Goal: Information Seeking & Learning: Learn about a topic

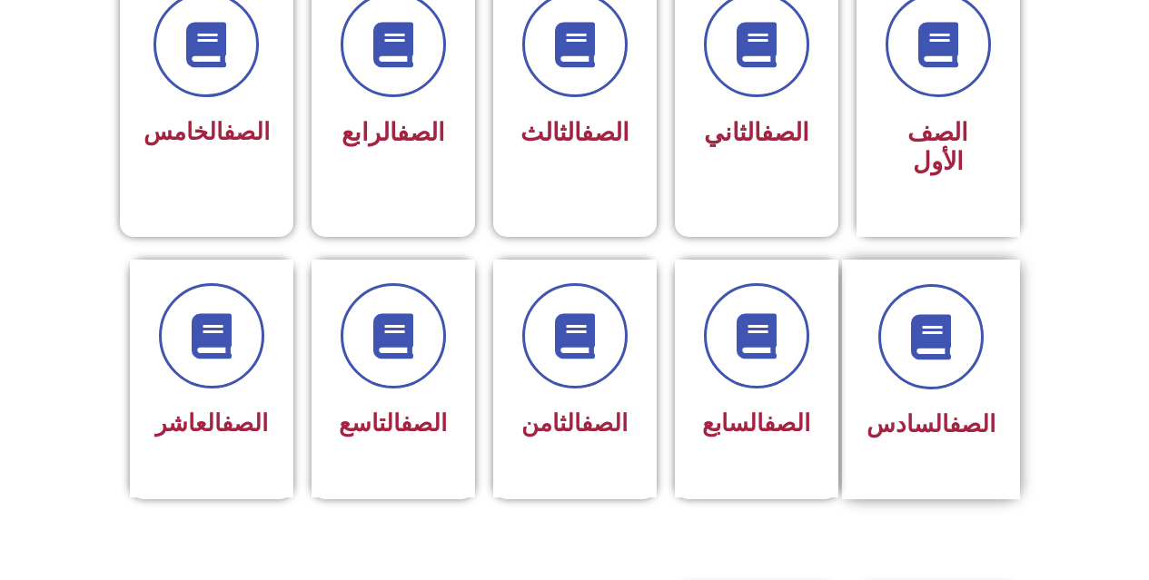
scroll to position [454, 0]
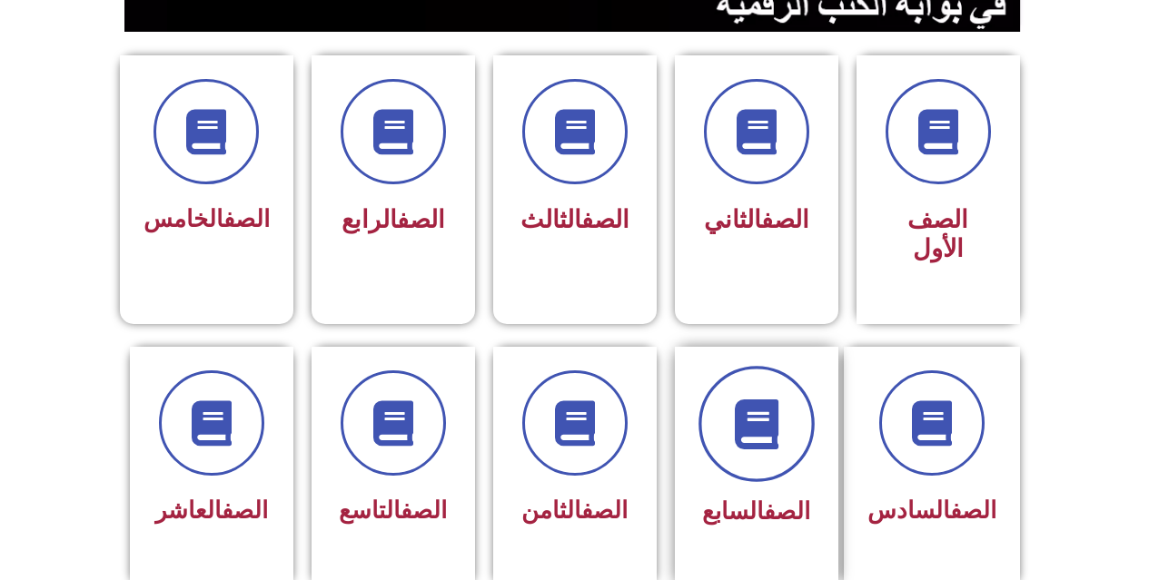
click at [746, 442] on span at bounding box center [756, 424] width 116 height 116
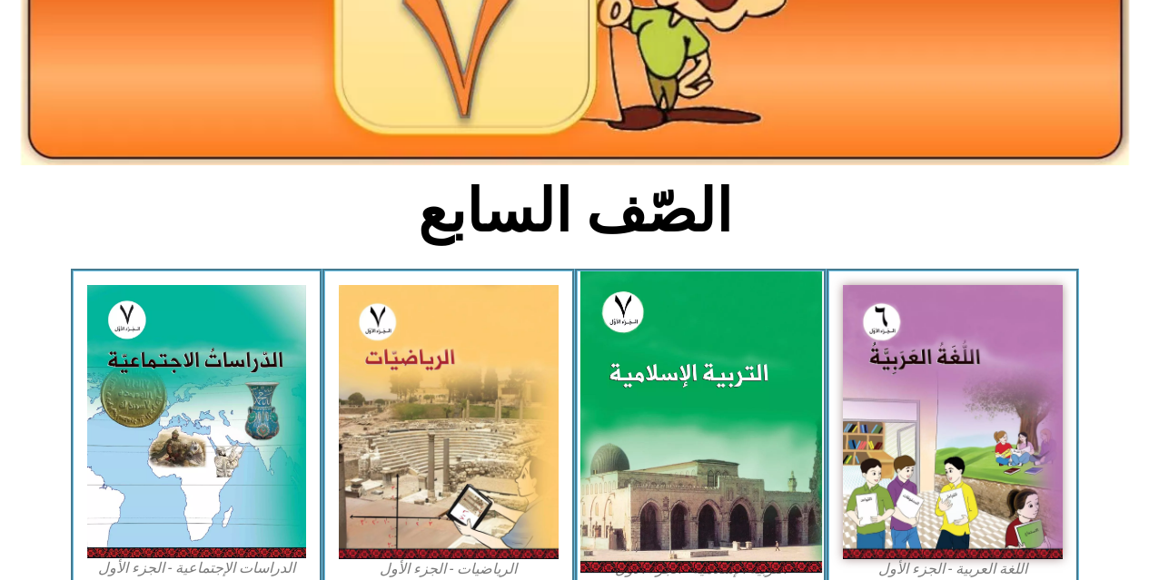
scroll to position [363, 0]
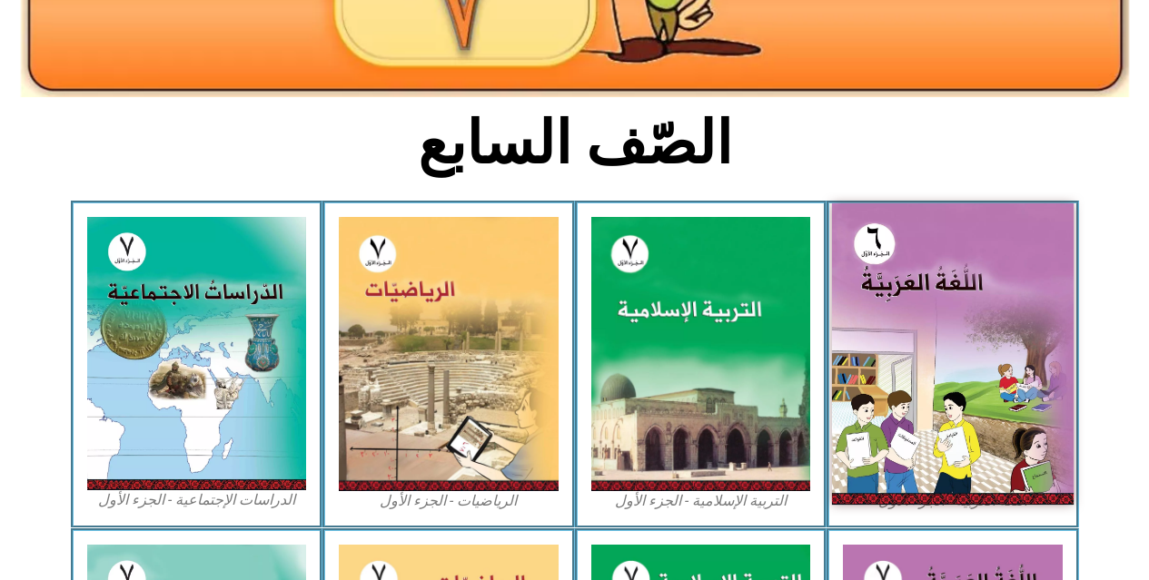
click at [917, 416] on img at bounding box center [953, 353] width 242 height 301
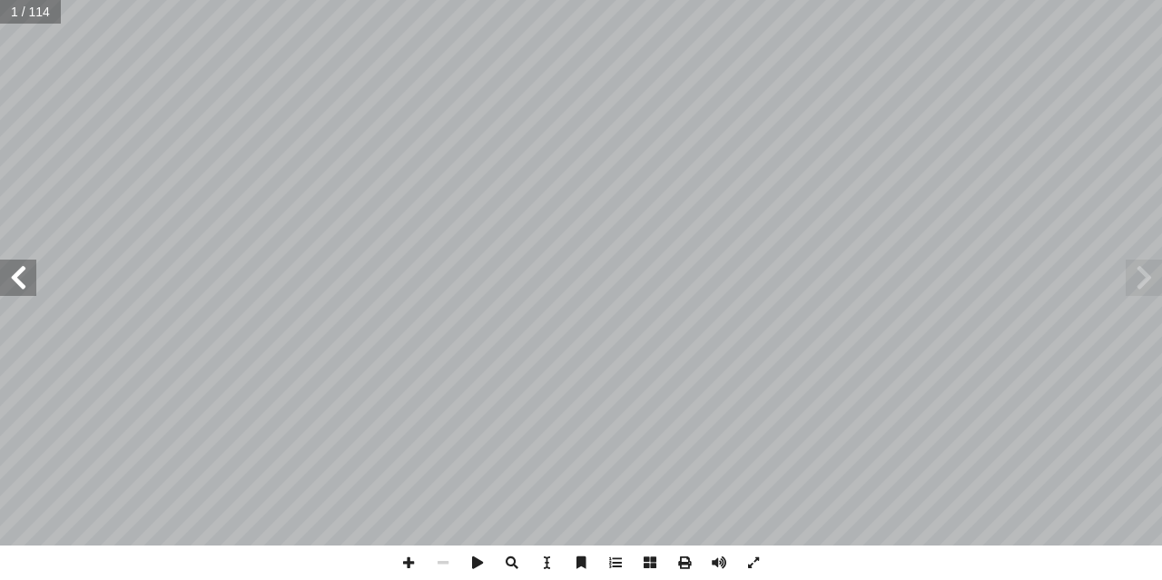
click at [22, 291] on span at bounding box center [18, 278] width 36 height 36
click at [24, 289] on span at bounding box center [18, 278] width 36 height 36
click at [28, 288] on span at bounding box center [18, 278] width 36 height 36
click at [29, 288] on span at bounding box center [18, 278] width 36 height 36
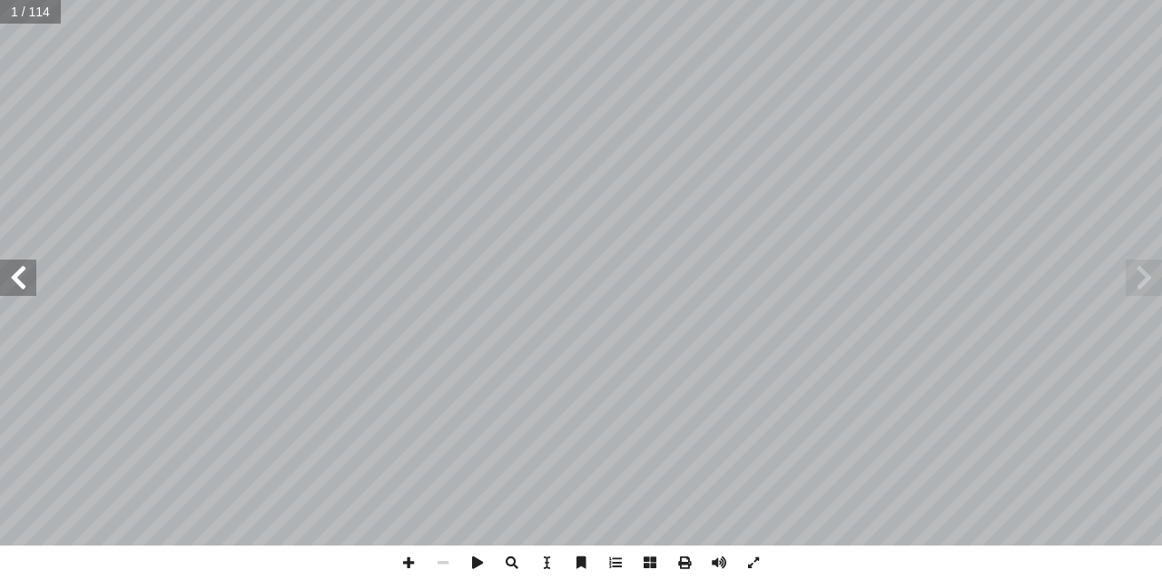
click at [29, 288] on span at bounding box center [18, 278] width 36 height 36
click at [34, 292] on span at bounding box center [18, 278] width 36 height 36
click at [623, 565] on span at bounding box center [615, 563] width 35 height 35
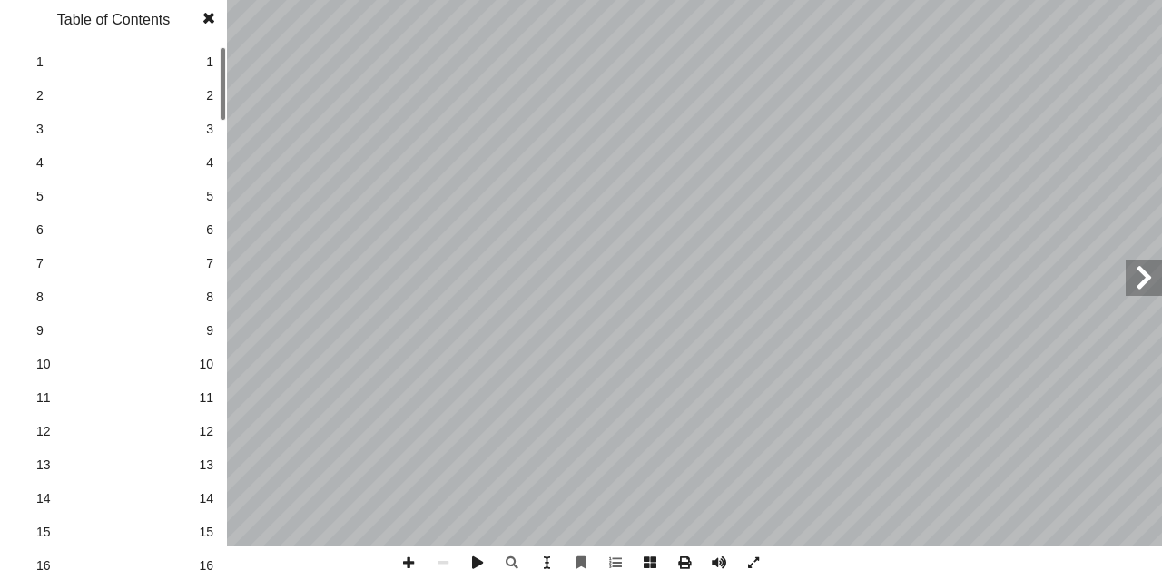
click at [154, 419] on link "12 12" at bounding box center [111, 432] width 204 height 34
click at [200, 458] on span "13" at bounding box center [206, 465] width 15 height 19
click at [166, 460] on span "13" at bounding box center [113, 465] width 154 height 19
click at [100, 473] on span "13" at bounding box center [113, 465] width 154 height 19
click at [507, 429] on div "4 : ُ ة َ غ ُّ الل َ و ُ ليل ْ ح َّ والت ُ م ْ ه َ الف : ِ ة َ ي ِ ت آ ال� ِ ة …" at bounding box center [581, 290] width 1162 height 580
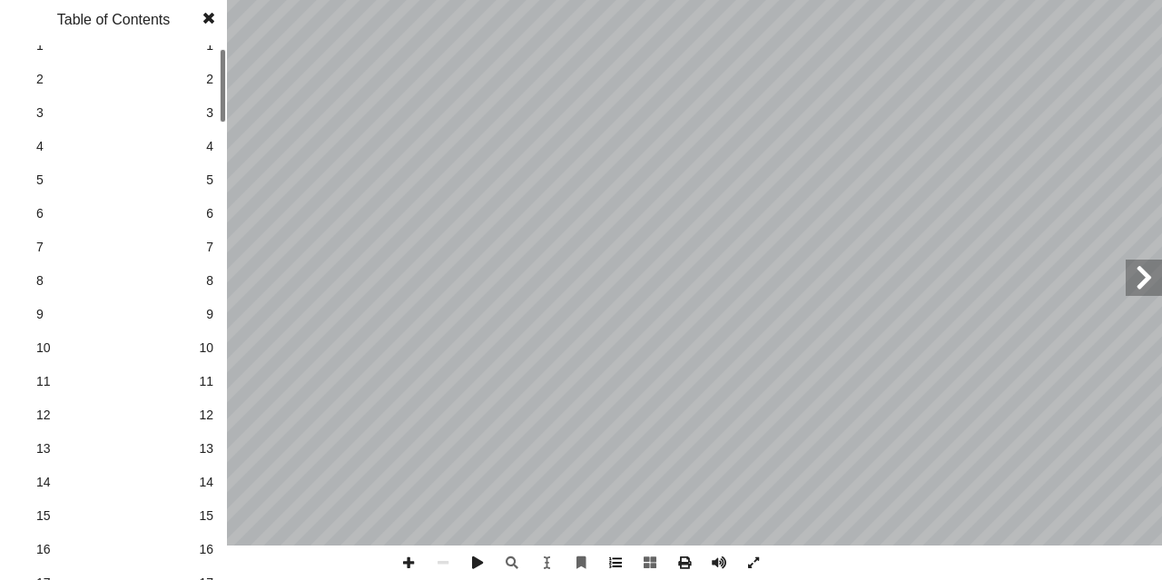
click at [615, 558] on span at bounding box center [615, 563] width 35 height 35
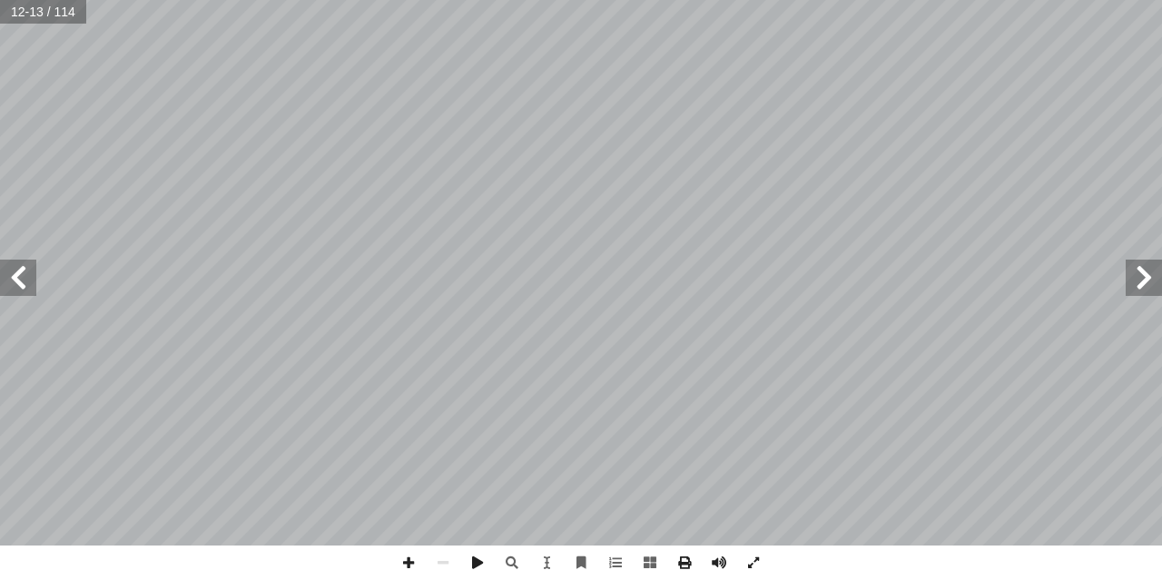
click at [22, 289] on span at bounding box center [18, 278] width 36 height 36
click at [17, 276] on span at bounding box center [18, 278] width 36 height 36
click at [399, 559] on span at bounding box center [408, 563] width 35 height 35
click at [400, 561] on span at bounding box center [408, 563] width 35 height 35
